Goal: Information Seeking & Learning: Learn about a topic

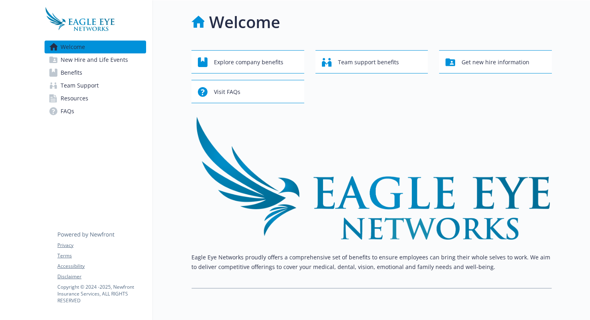
click at [97, 73] on link "Benefits" at bounding box center [95, 72] width 101 height 13
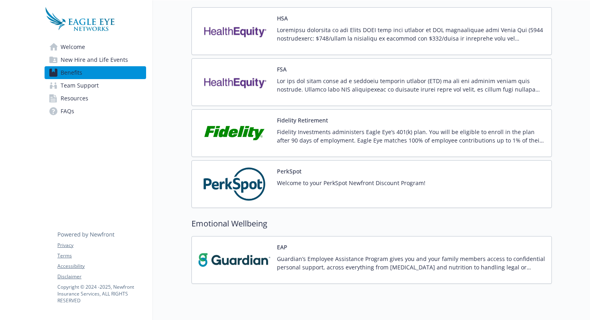
click at [248, 134] on img at bounding box center [234, 133] width 72 height 34
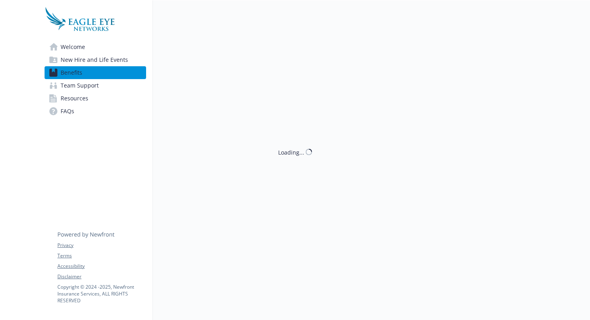
scroll to position [741, 0]
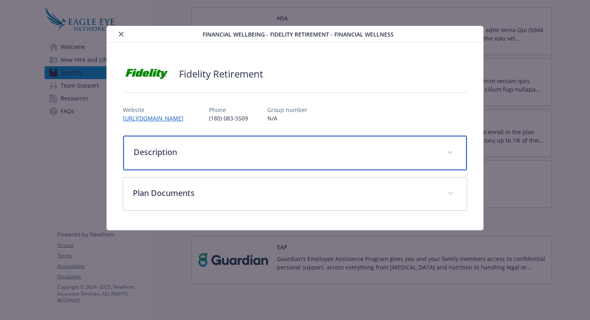
click at [323, 162] on div "Description" at bounding box center [295, 153] width 344 height 34
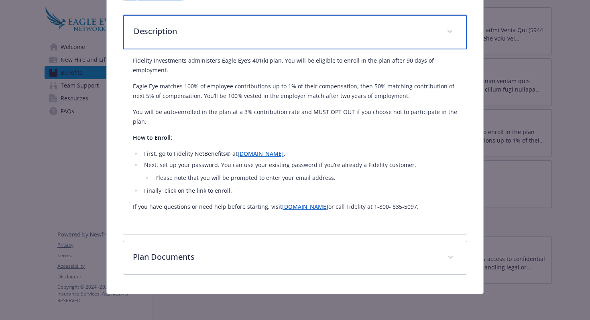
scroll to position [0, 0]
